Goal: Task Accomplishment & Management: Use online tool/utility

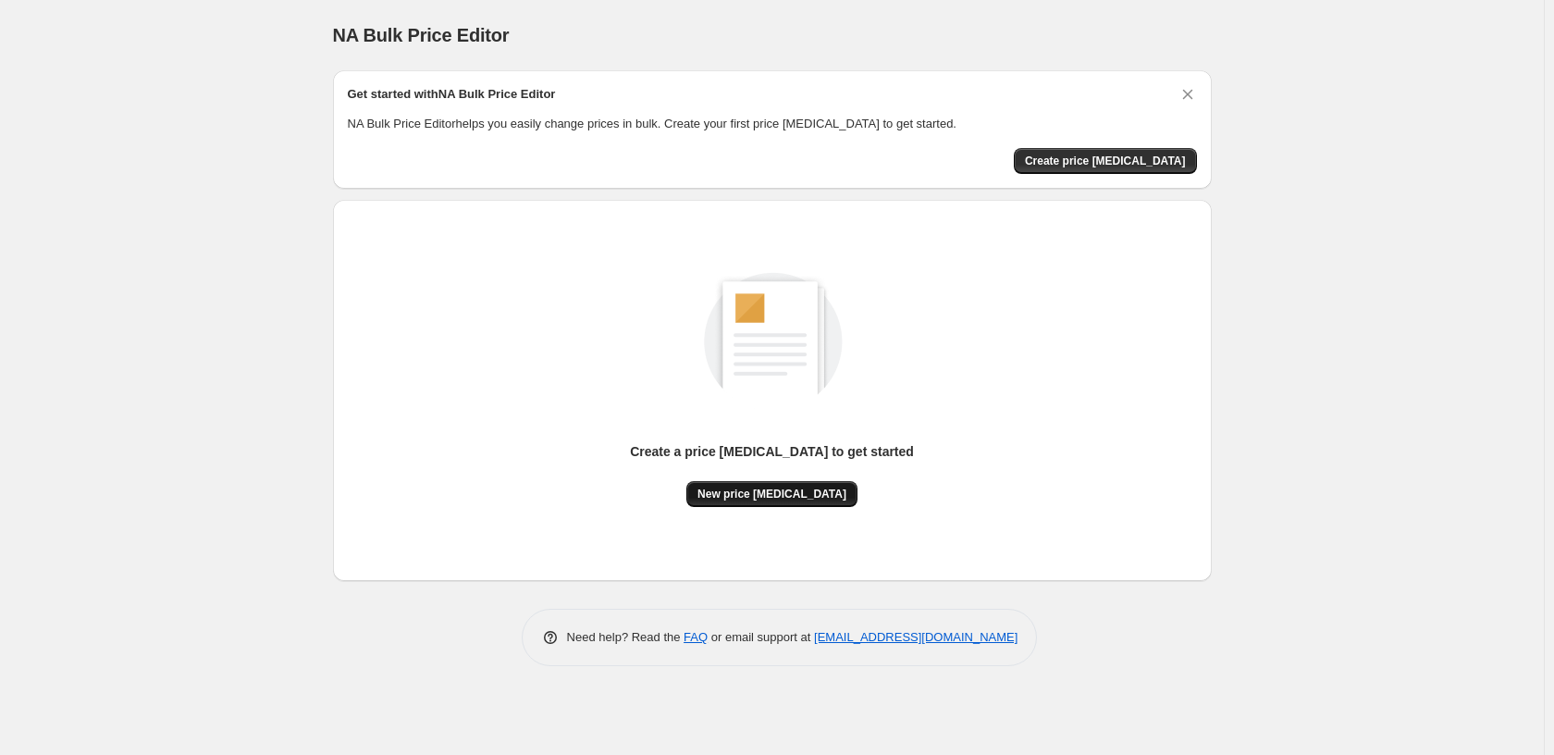
click at [813, 497] on span "New price [MEDICAL_DATA]" at bounding box center [771, 493] width 149 height 15
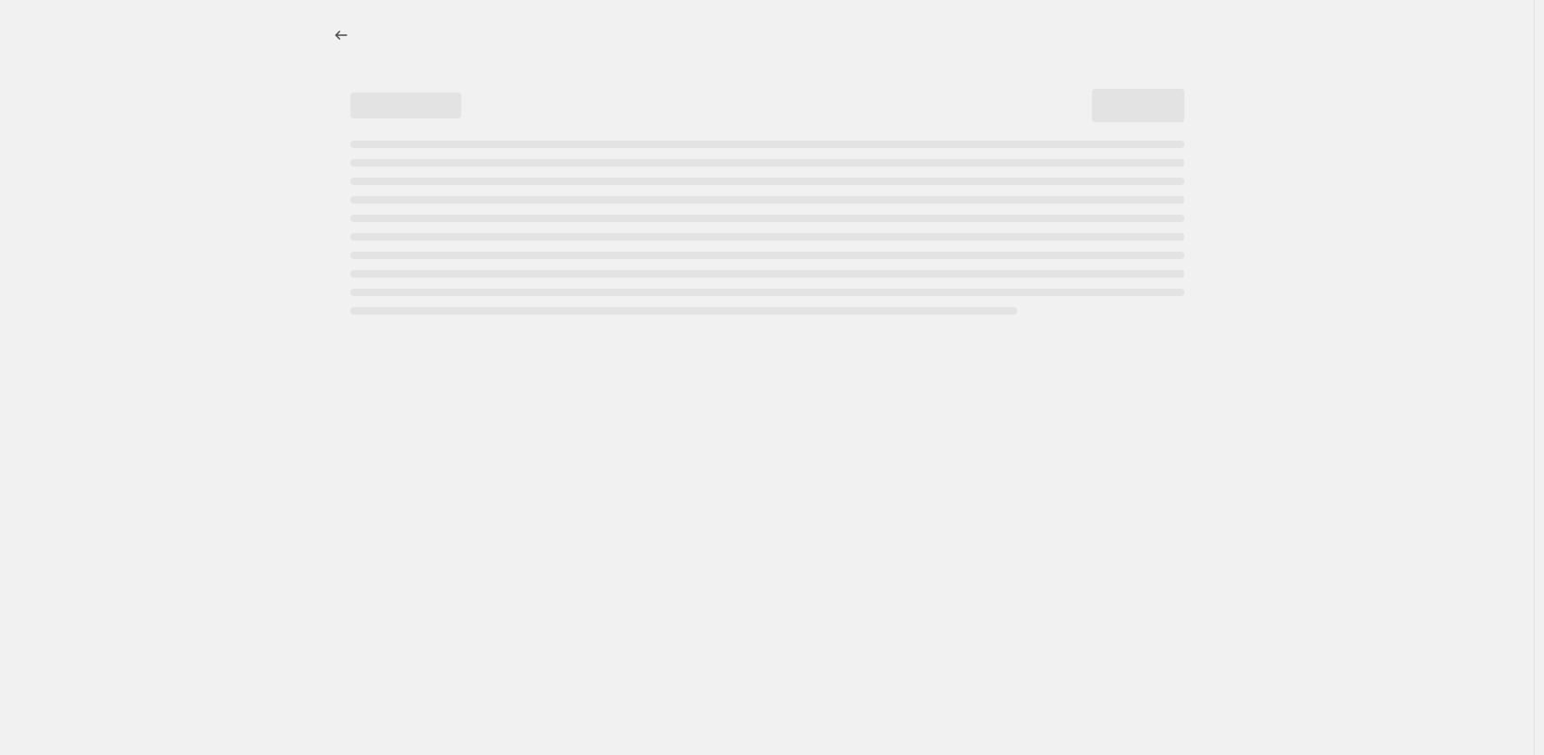
select select "percentage"
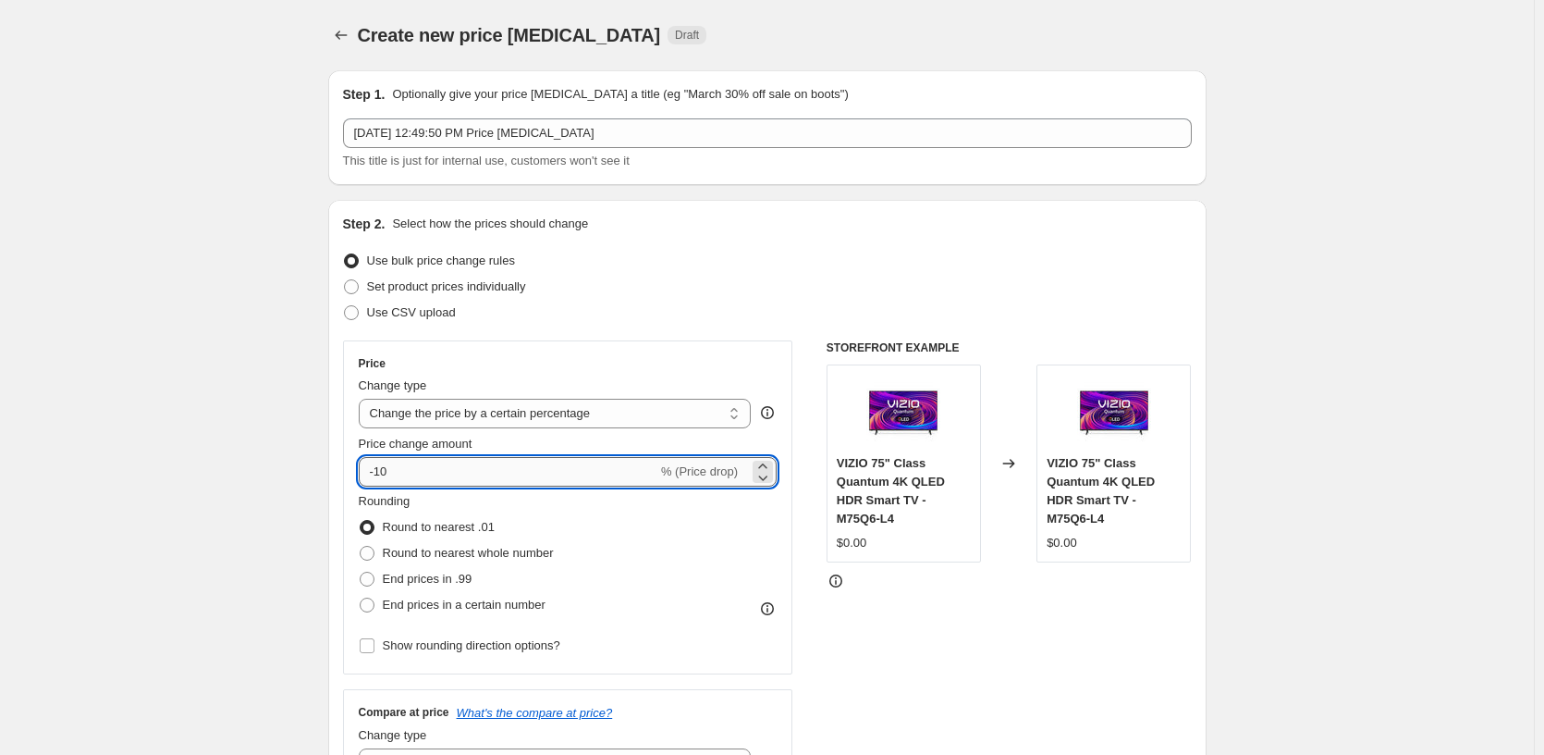
drag, startPoint x: 437, startPoint y: 477, endPoint x: 380, endPoint y: 457, distance: 60.8
click at [380, 457] on input "-10" at bounding box center [508, 472] width 299 height 30
